Goal: Information Seeking & Learning: Learn about a topic

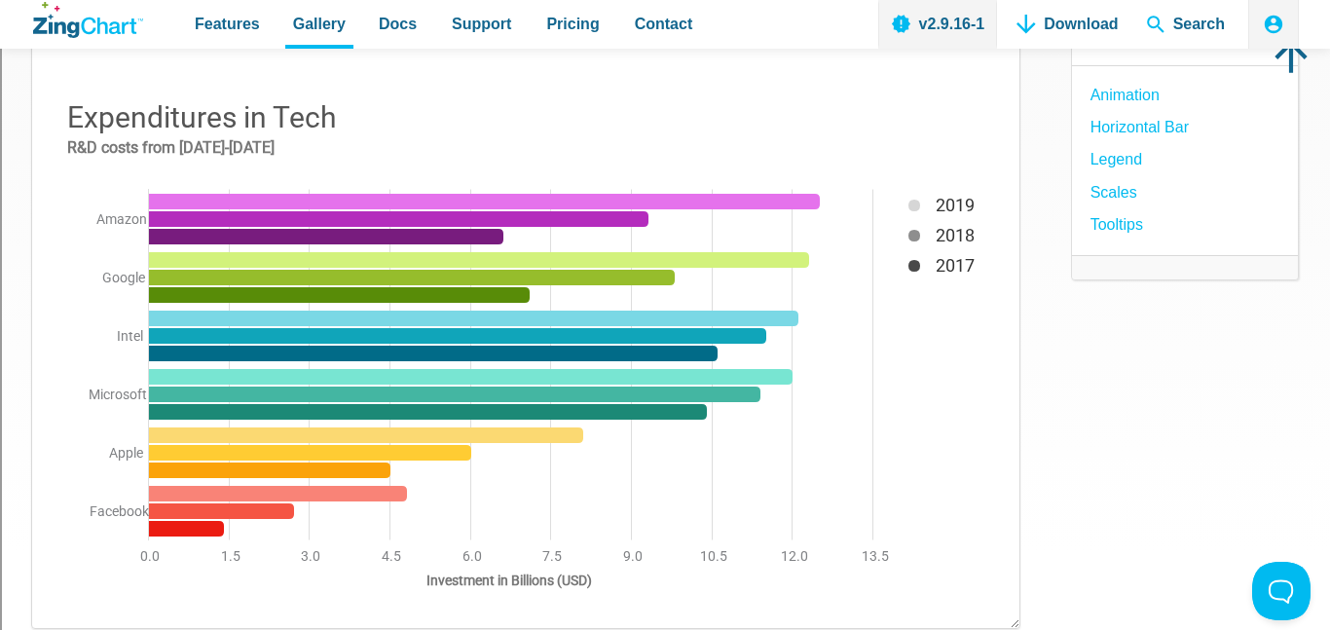
scroll to position [239, 0]
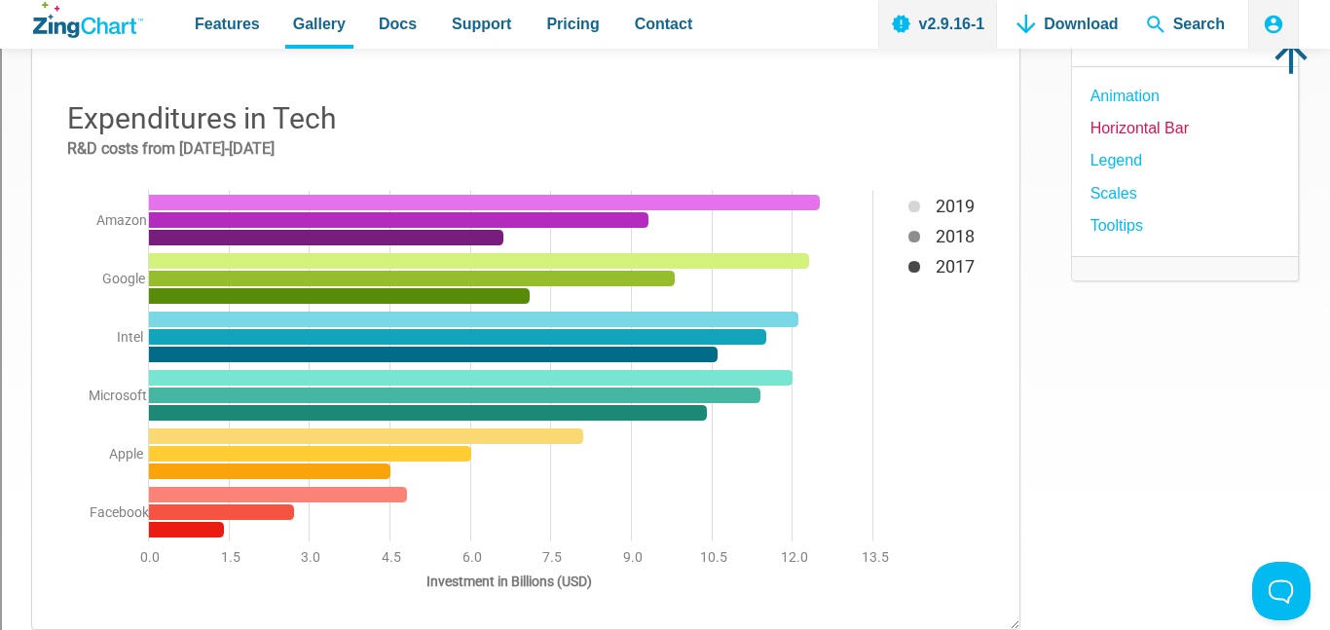
click at [1158, 130] on link "Horizontal Bar" at bounding box center [1140, 128] width 98 height 26
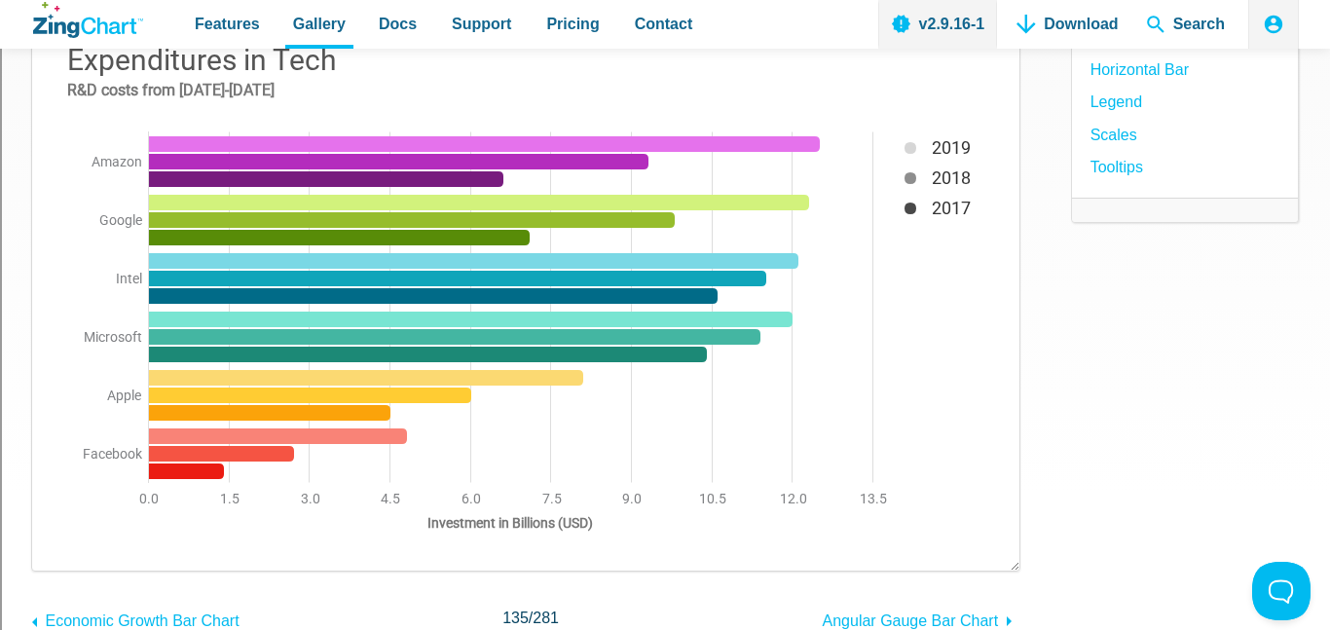
scroll to position [293, 0]
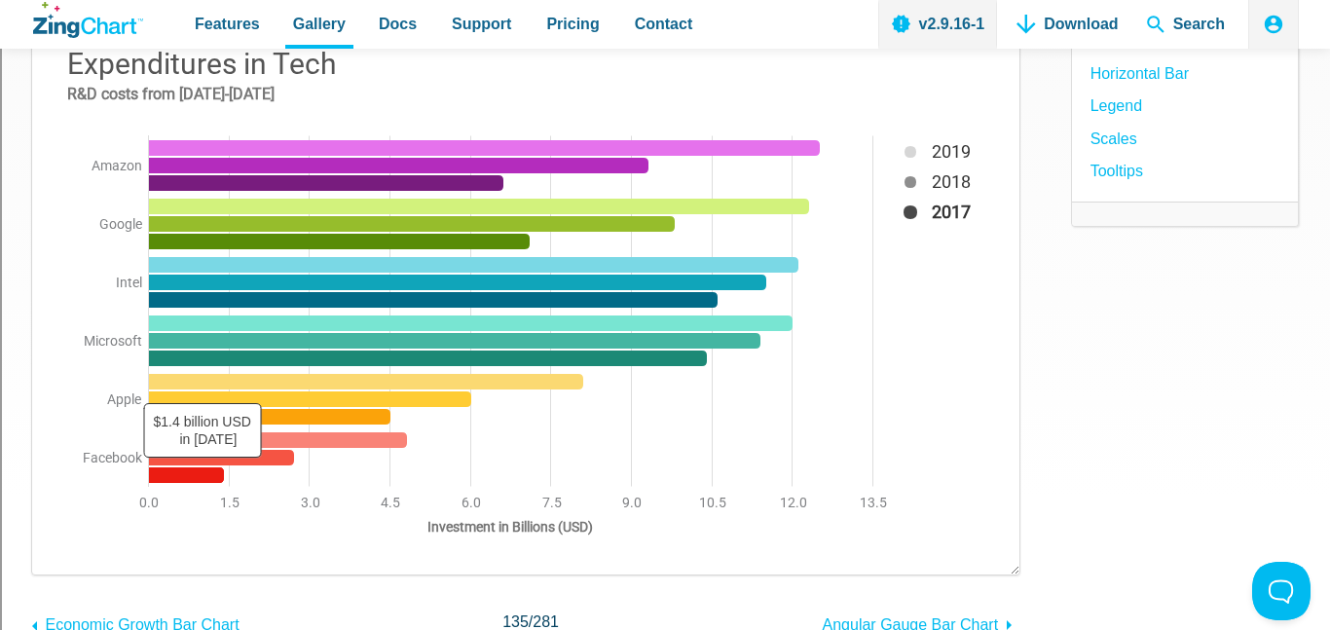
click at [52, 555] on area "App Content" at bounding box center [52, 555] width 0 height 0
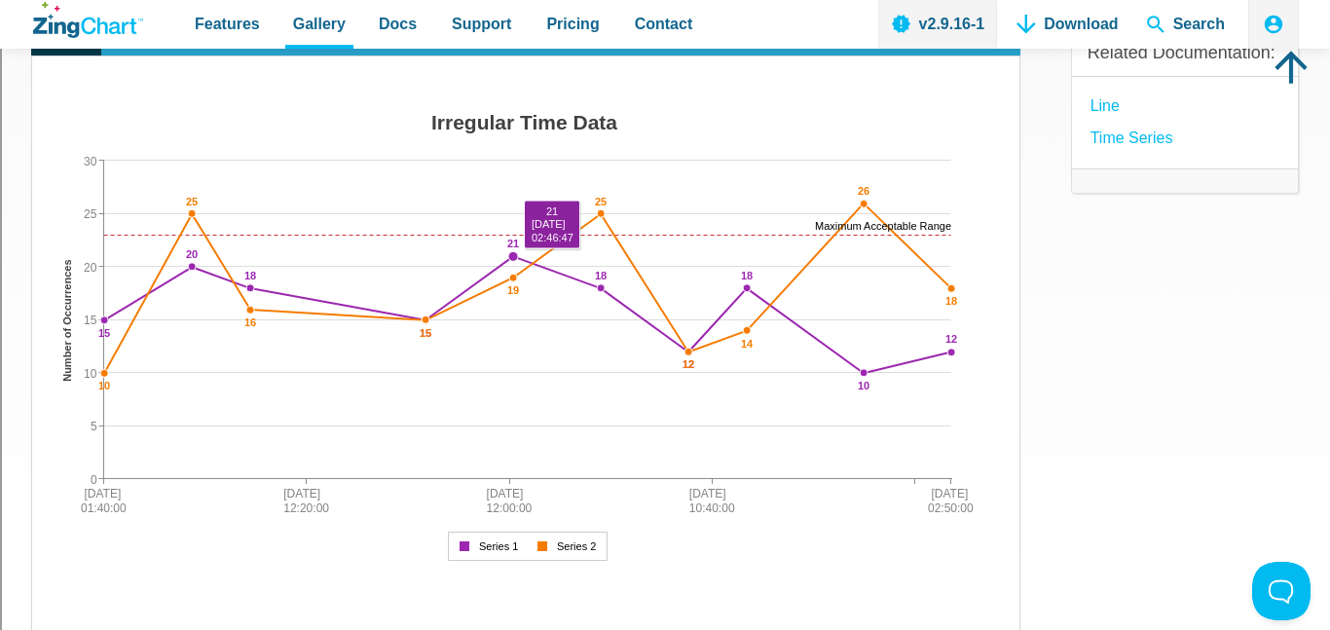
scroll to position [230, 0]
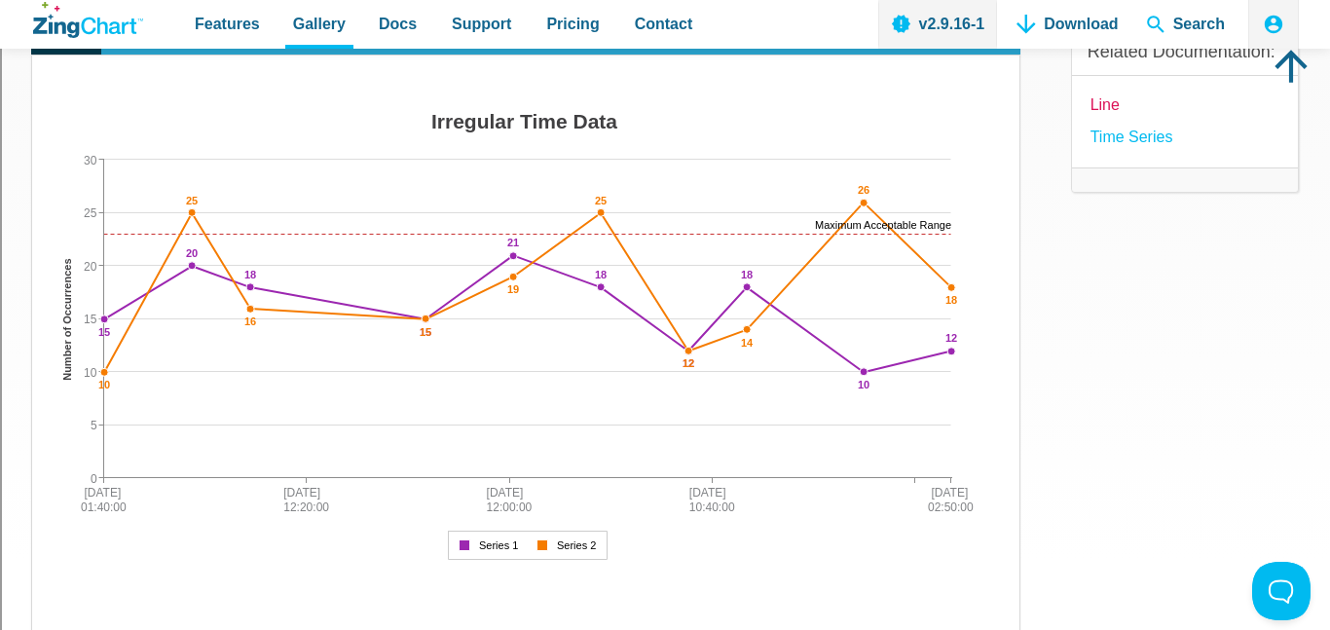
click at [1095, 105] on link "Line" at bounding box center [1105, 105] width 29 height 26
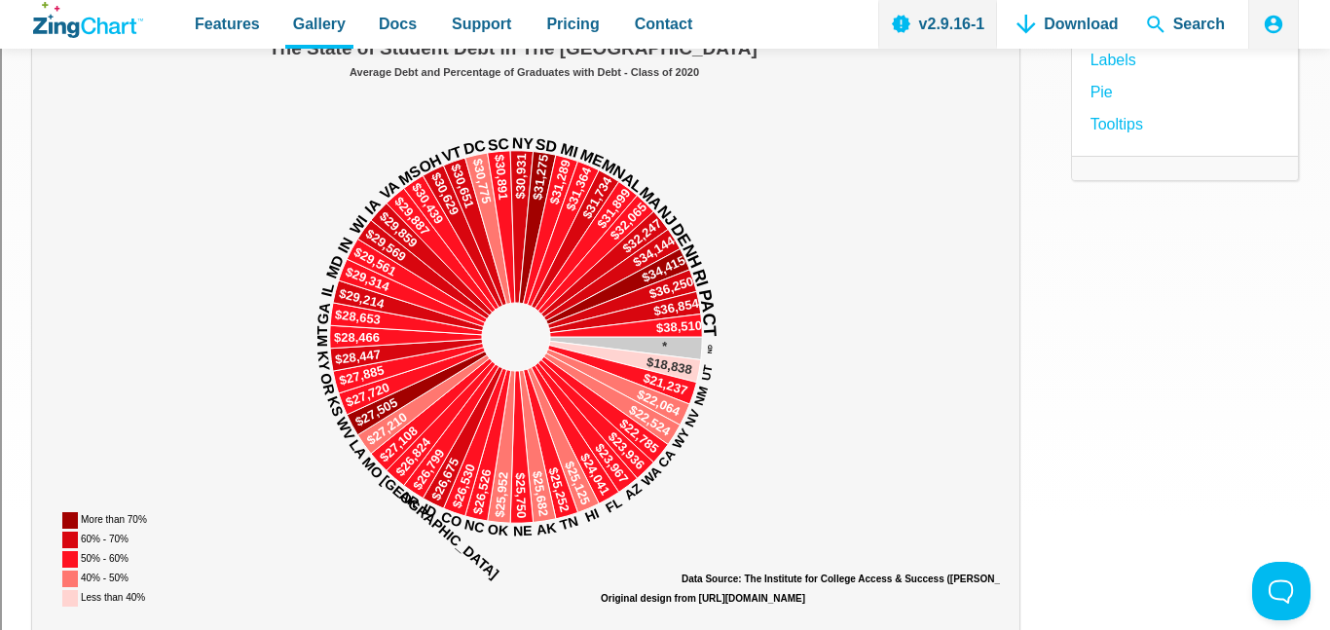
scroll to position [280, 0]
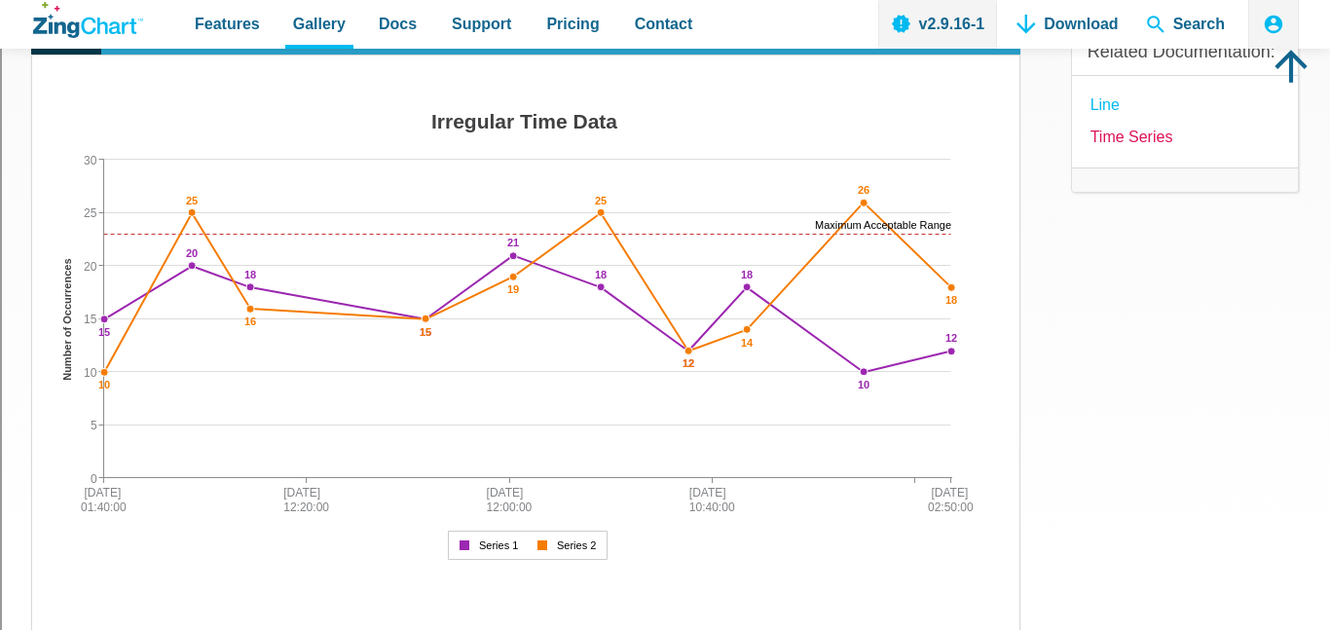
click at [1096, 142] on link "time series" at bounding box center [1132, 137] width 83 height 26
